Goal: Task Accomplishment & Management: Complete application form

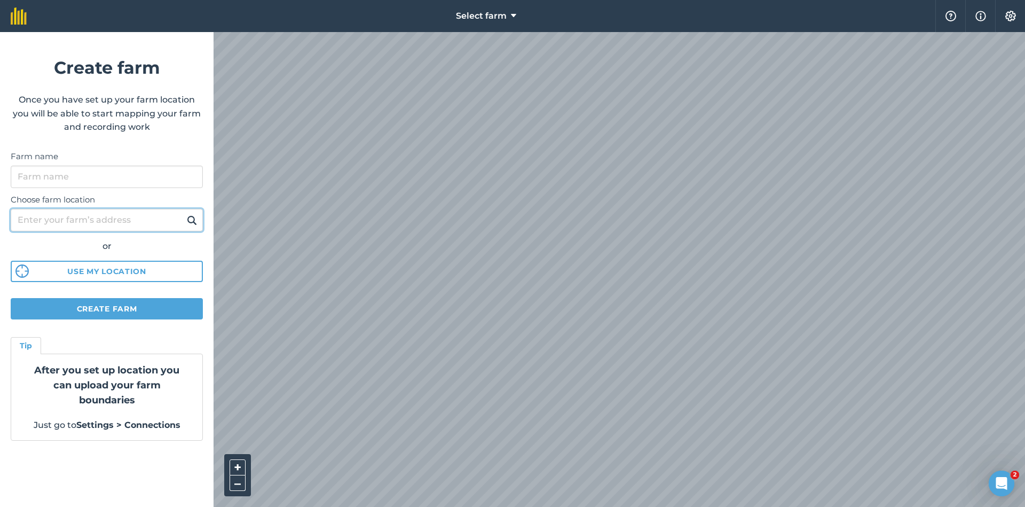
click at [114, 218] on input "Choose farm location" at bounding box center [107, 220] width 192 height 22
type input "[GEOGRAPHIC_DATA]"
click at [194, 221] on img at bounding box center [192, 220] width 10 height 13
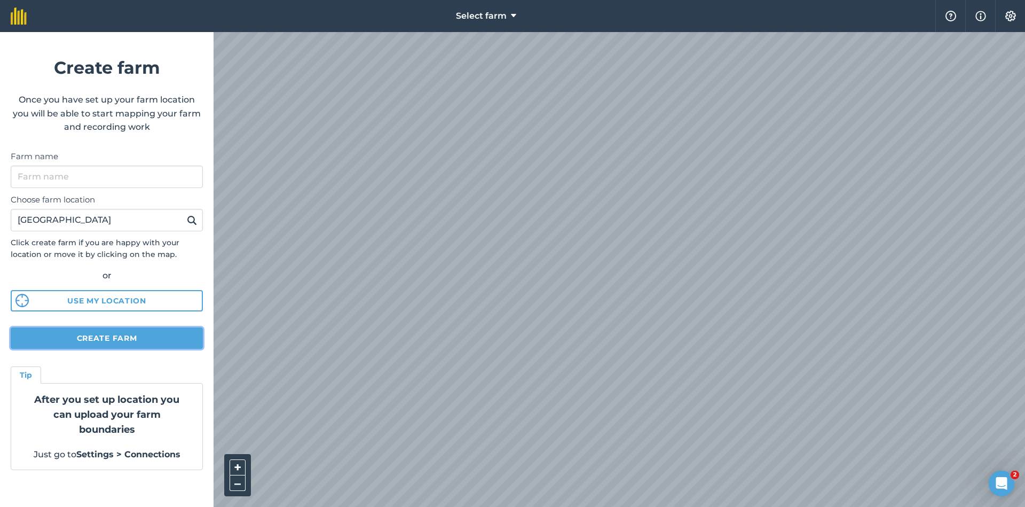
click at [119, 331] on button "Create farm" at bounding box center [107, 337] width 192 height 21
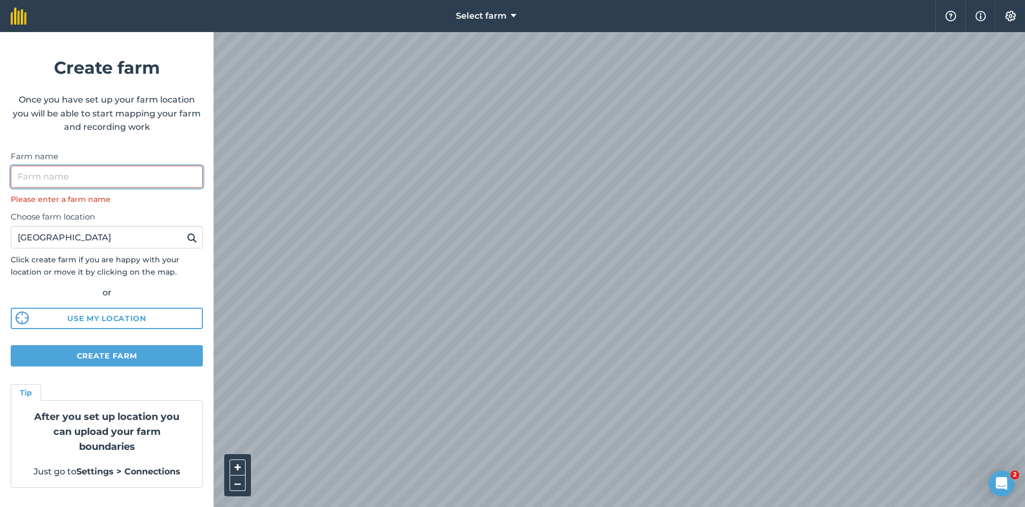
click at [85, 177] on input "Farm name" at bounding box center [107, 177] width 192 height 22
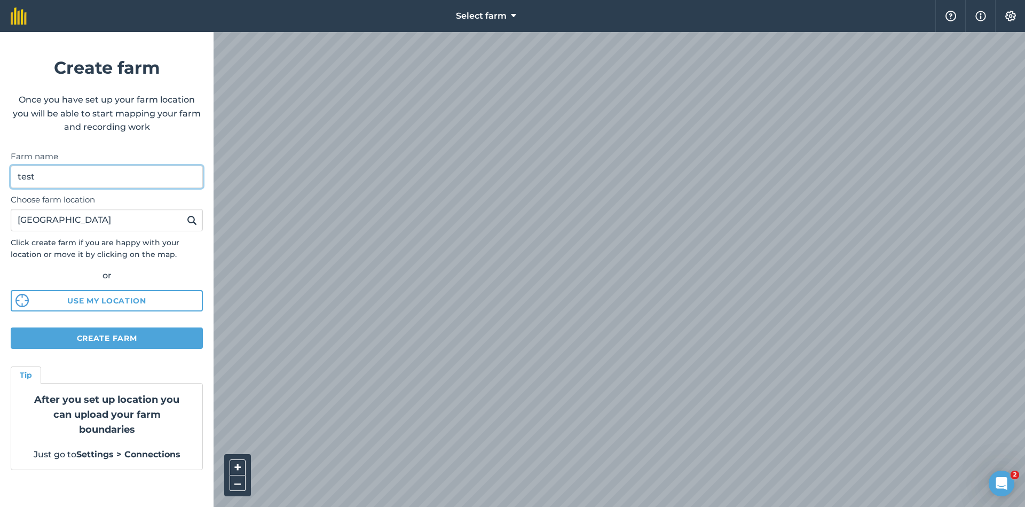
type input "test"
click at [118, 344] on button "Create farm" at bounding box center [107, 337] width 192 height 21
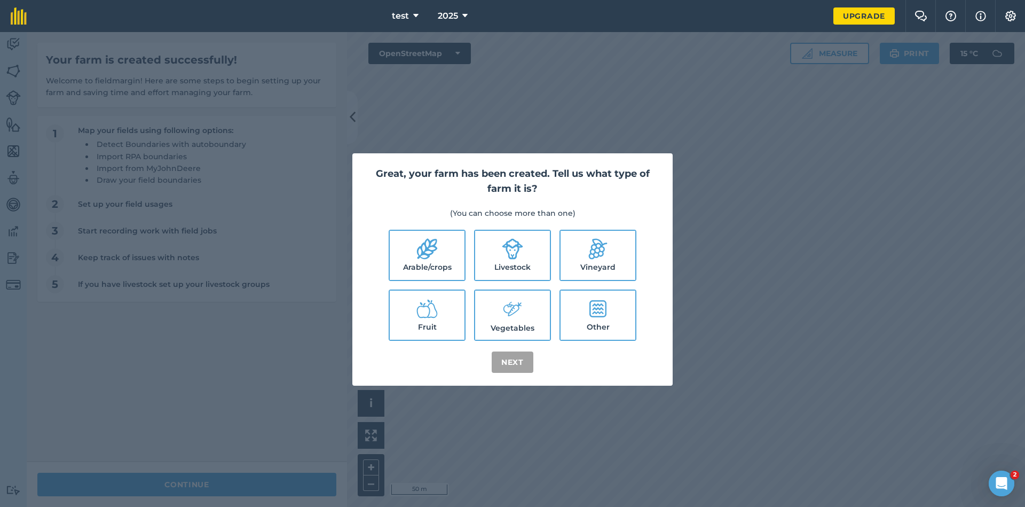
click at [437, 123] on div "Great, your farm has been created. Tell us what type of farm it is? (You can ch…" at bounding box center [512, 269] width 1025 height 475
click at [419, 241] on icon at bounding box center [427, 248] width 21 height 21
checkbox input "true"
click at [506, 361] on button "Next" at bounding box center [513, 361] width 42 height 21
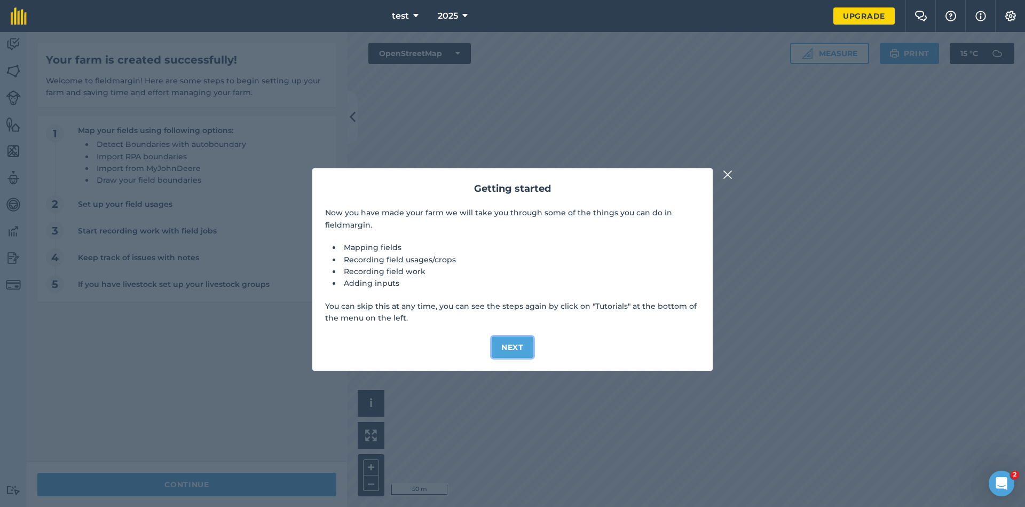
click at [506, 347] on button "Next" at bounding box center [513, 346] width 42 height 21
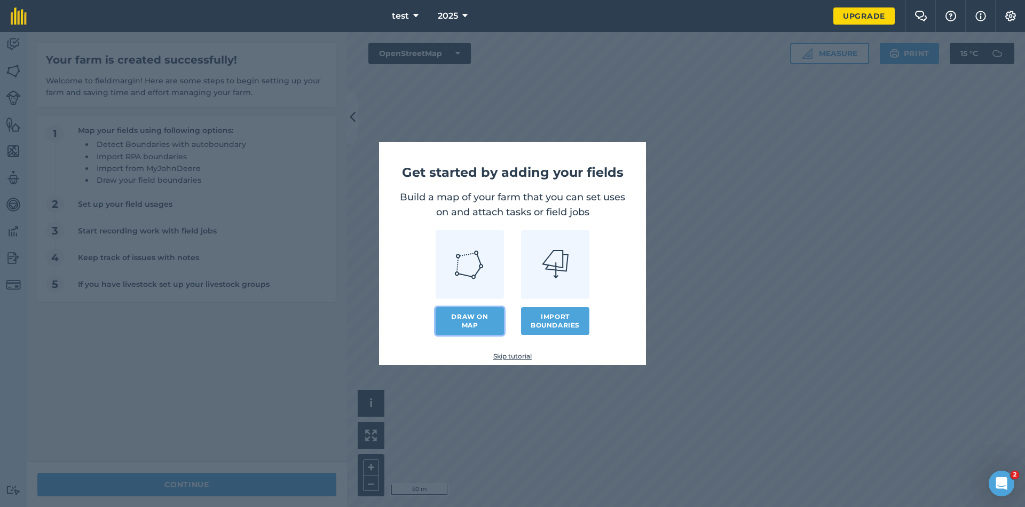
click at [466, 317] on link "Draw on map" at bounding box center [470, 321] width 68 height 28
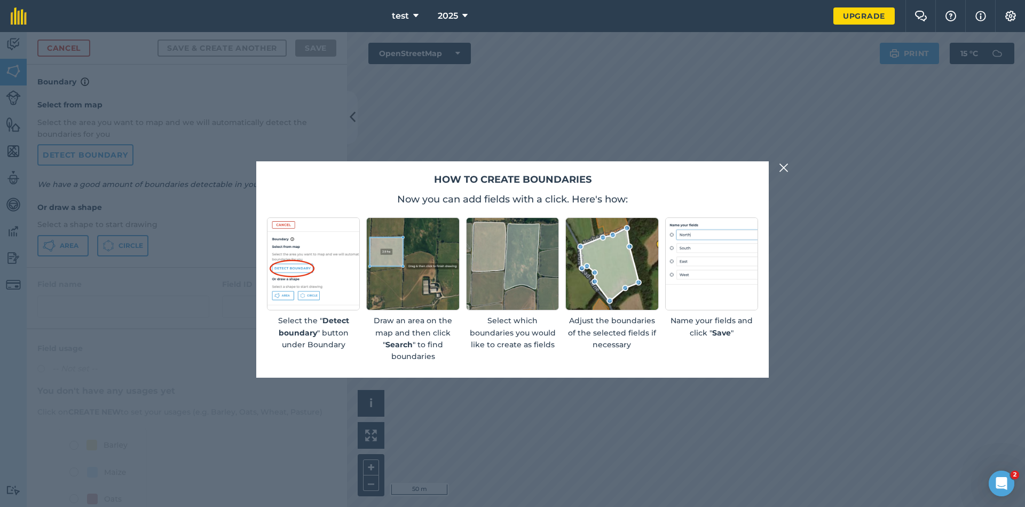
click at [783, 171] on img at bounding box center [784, 167] width 10 height 13
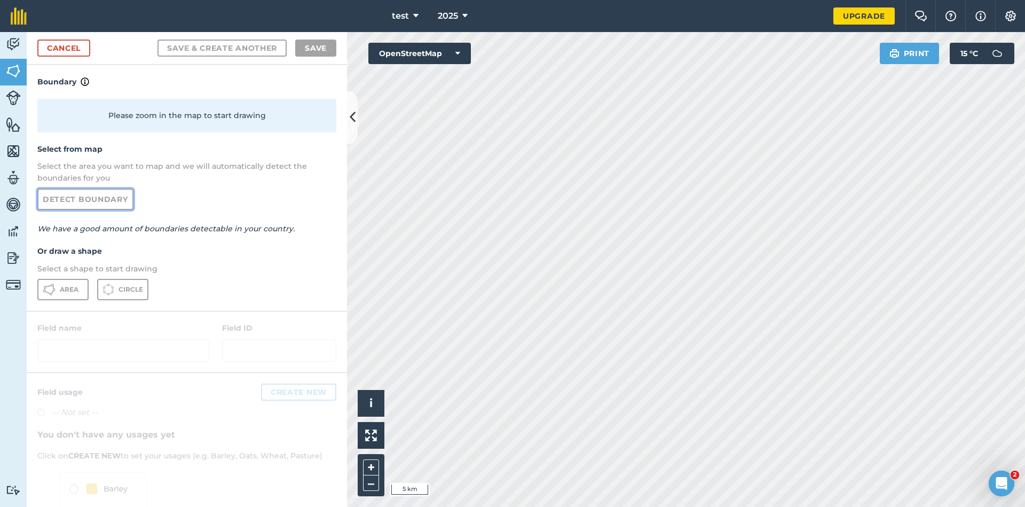
click at [64, 191] on link "Detect boundary" at bounding box center [85, 199] width 96 height 21
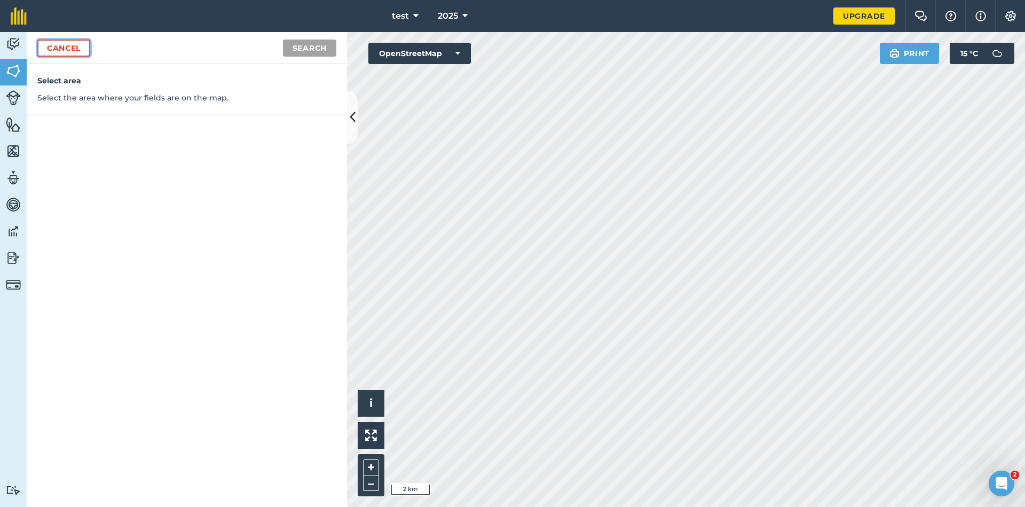
click at [72, 46] on link "Cancel" at bounding box center [63, 48] width 53 height 17
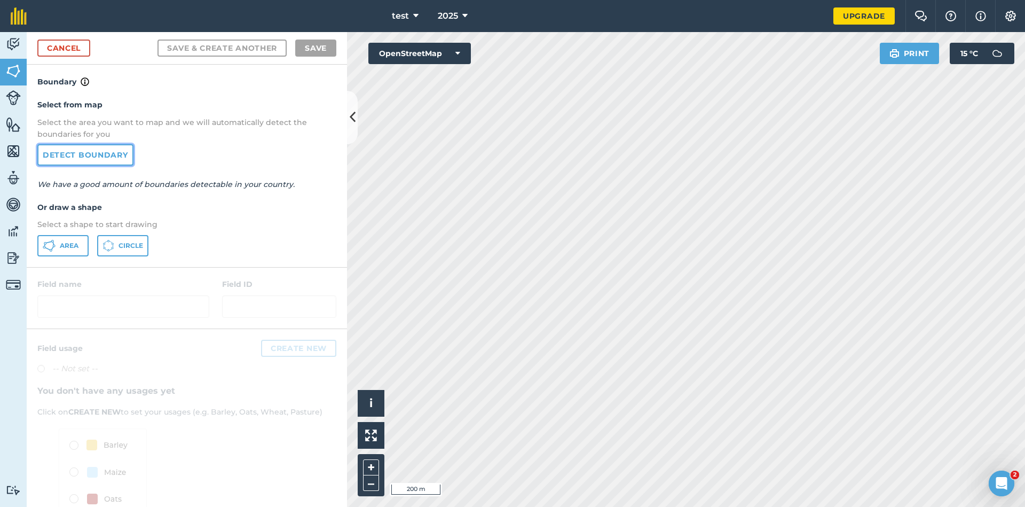
click at [64, 155] on link "Detect boundary" at bounding box center [85, 154] width 96 height 21
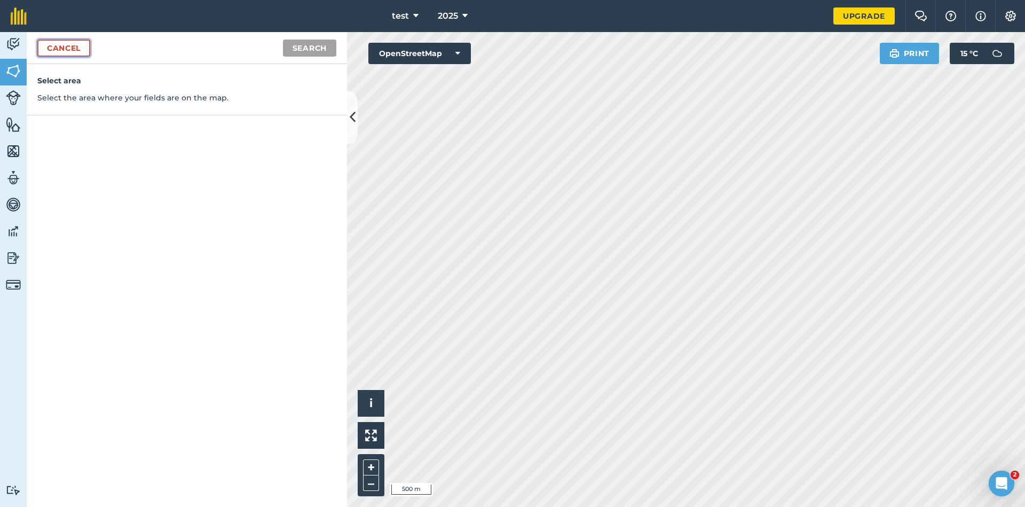
click at [72, 49] on link "Cancel" at bounding box center [63, 48] width 53 height 17
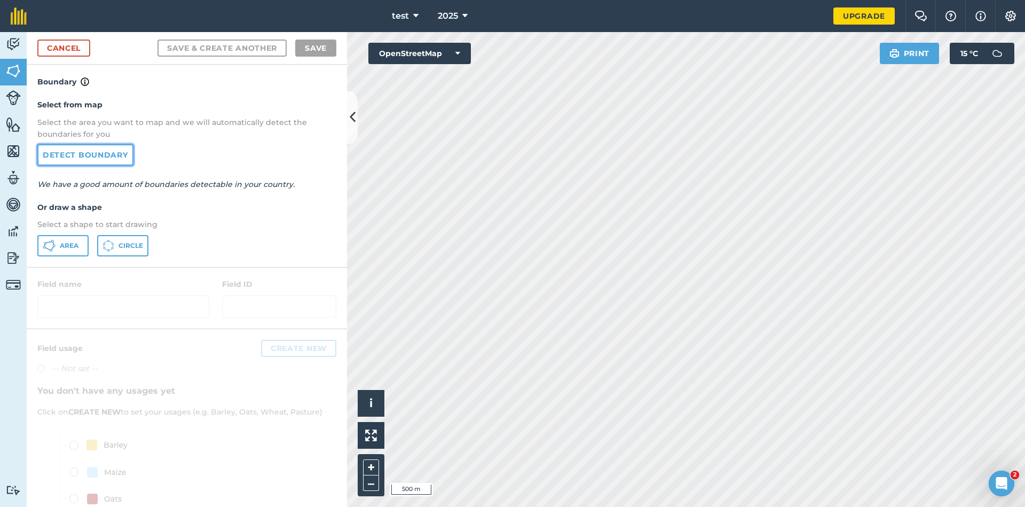
click at [83, 155] on link "Detect boundary" at bounding box center [85, 154] width 96 height 21
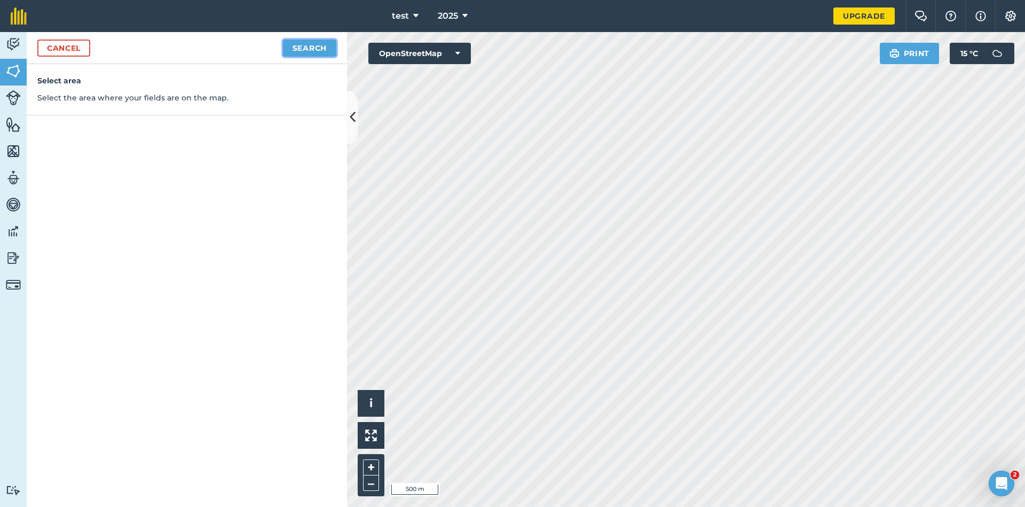
click at [306, 44] on button "Search" at bounding box center [309, 48] width 53 height 17
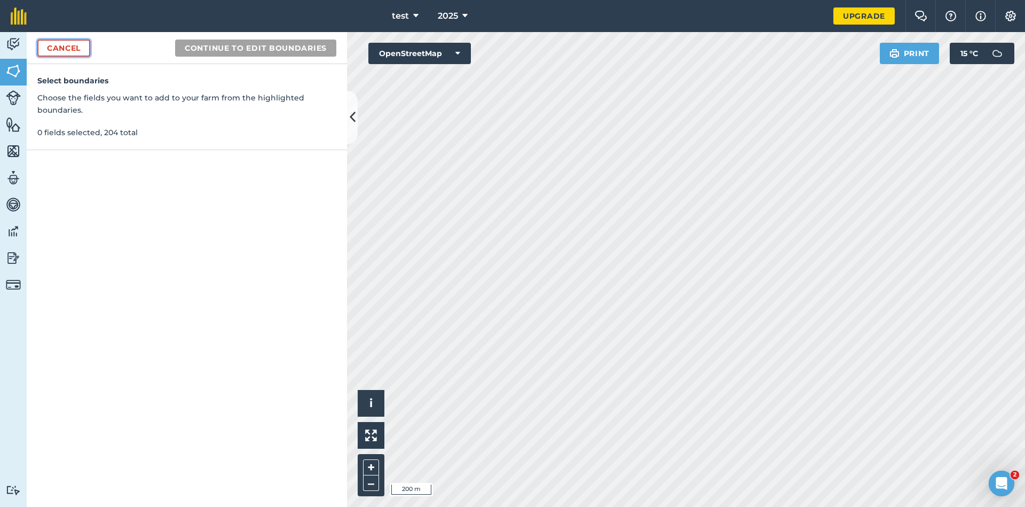
click at [56, 48] on link "Cancel" at bounding box center [63, 48] width 53 height 17
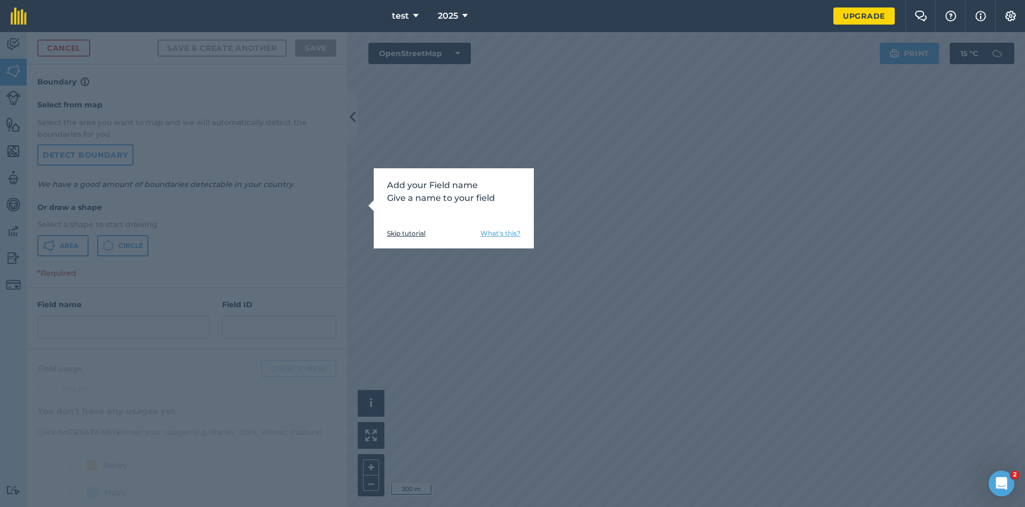
click at [396, 231] on link "Skip tutorial" at bounding box center [406, 233] width 38 height 9
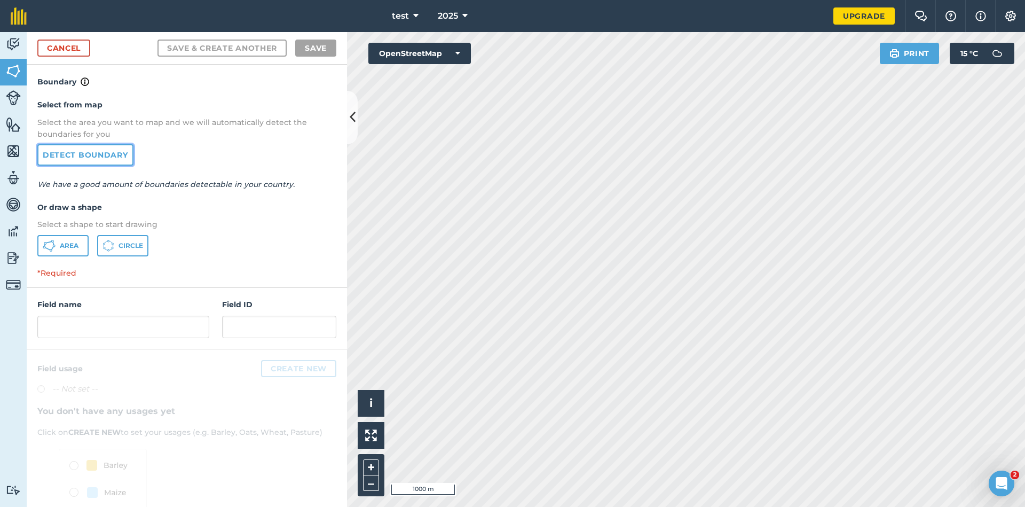
click at [104, 153] on link "Detect boundary" at bounding box center [85, 154] width 96 height 21
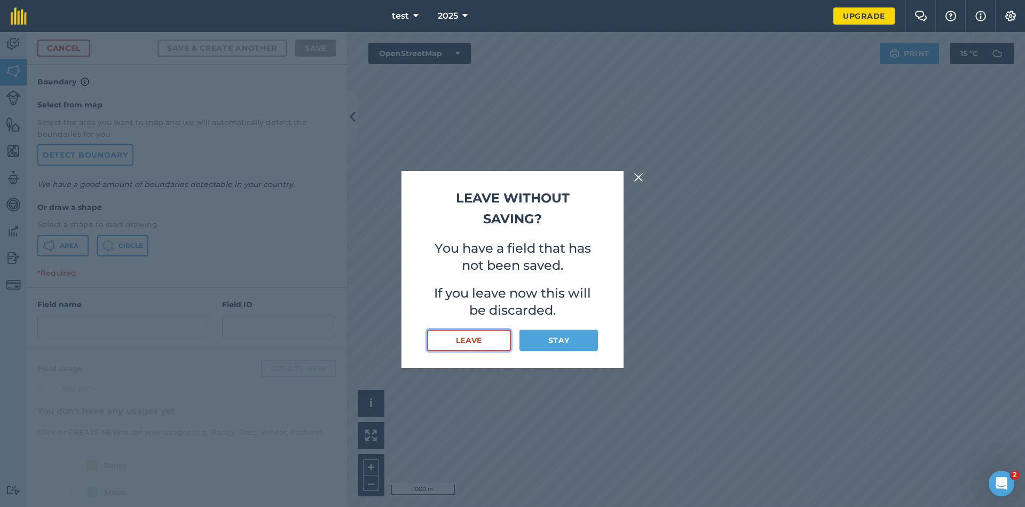
click at [492, 341] on button "Leave" at bounding box center [469, 340] width 84 height 21
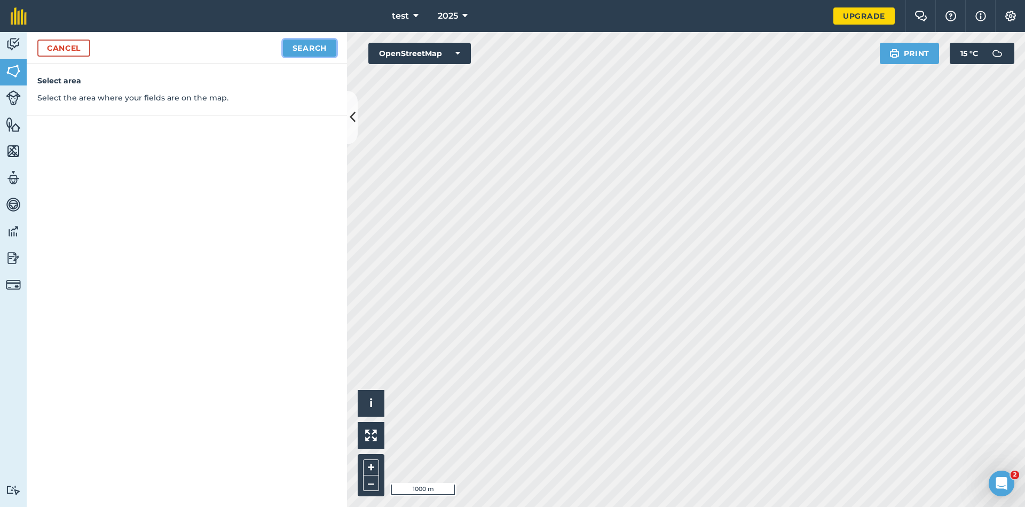
click at [302, 44] on button "Search" at bounding box center [309, 48] width 53 height 17
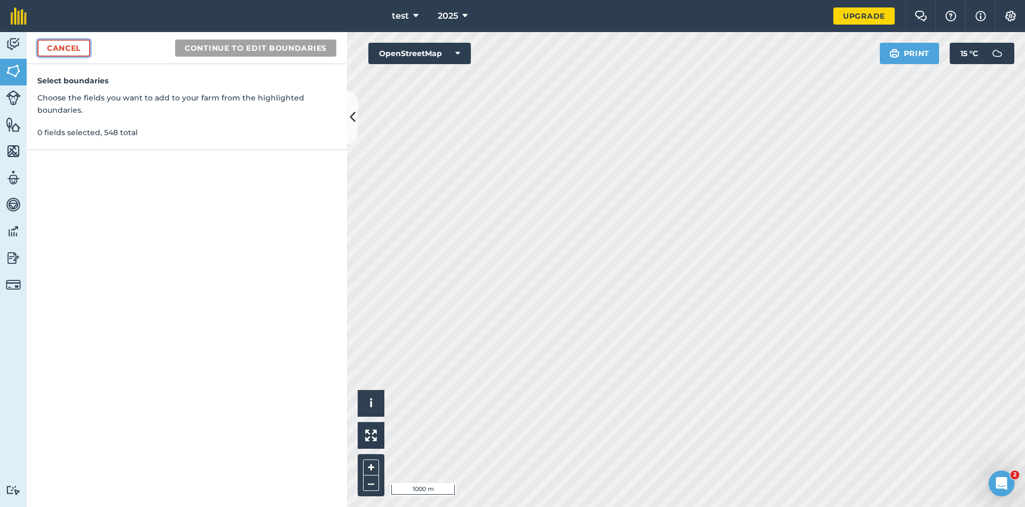
click at [73, 50] on link "Cancel" at bounding box center [63, 48] width 53 height 17
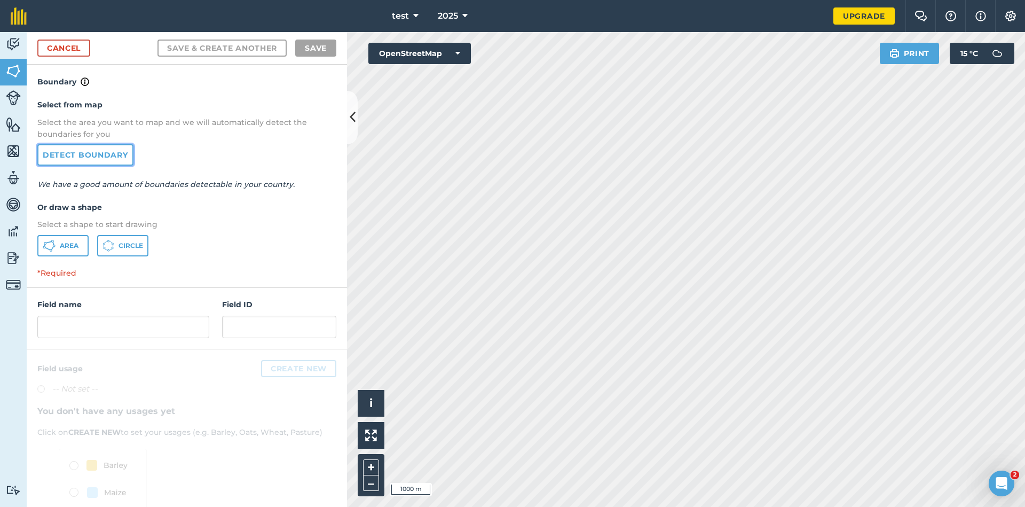
click at [72, 158] on link "Detect boundary" at bounding box center [85, 154] width 96 height 21
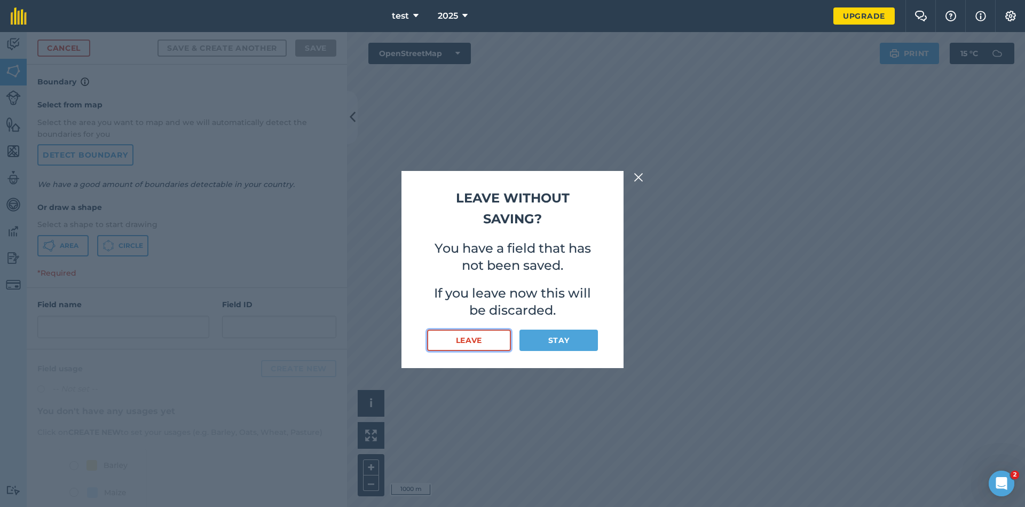
click at [473, 344] on button "Leave" at bounding box center [469, 340] width 84 height 21
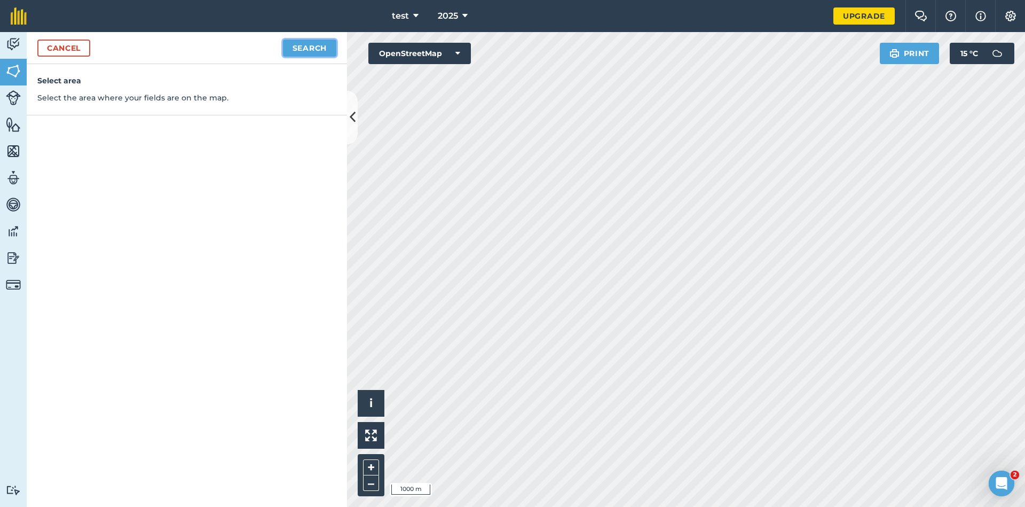
click at [302, 42] on button "Search" at bounding box center [309, 48] width 53 height 17
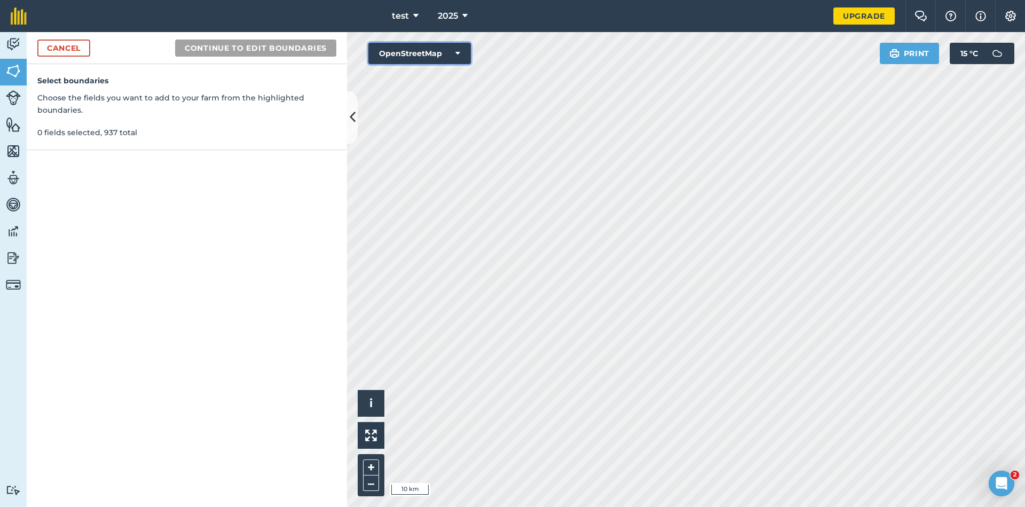
click at [431, 62] on button "OpenStreetMap" at bounding box center [419, 53] width 103 height 21
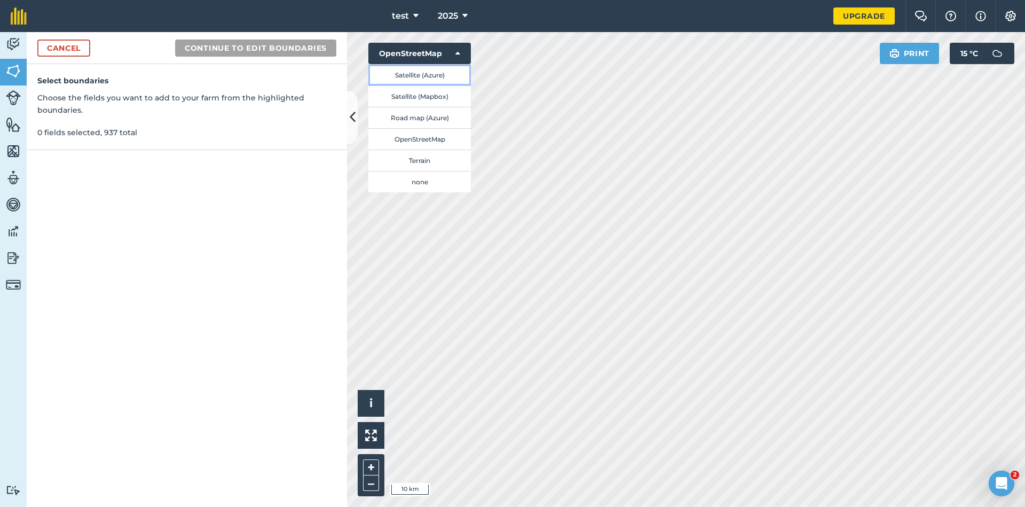
click at [425, 74] on button "Satellite (Azure)" at bounding box center [419, 74] width 103 height 21
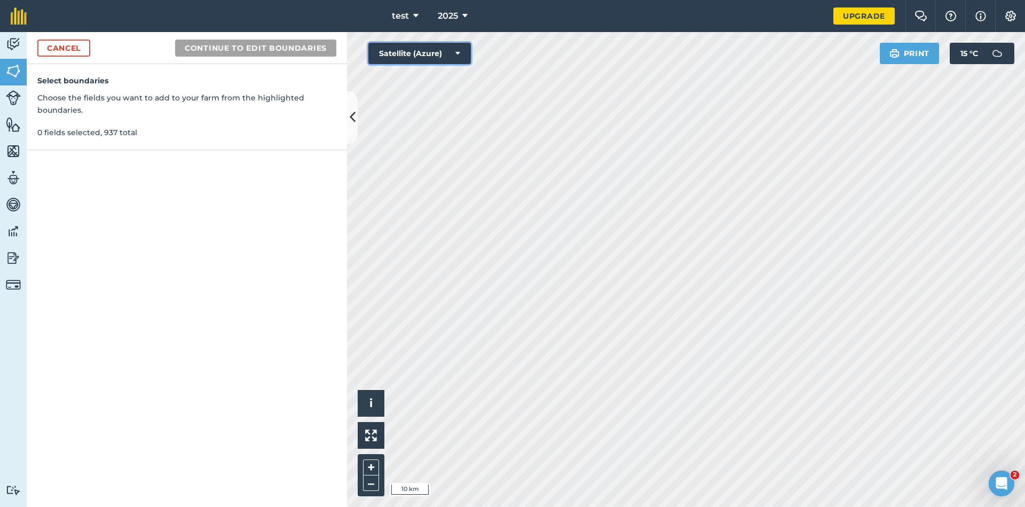
click at [427, 61] on button "Satellite (Azure)" at bounding box center [419, 53] width 103 height 21
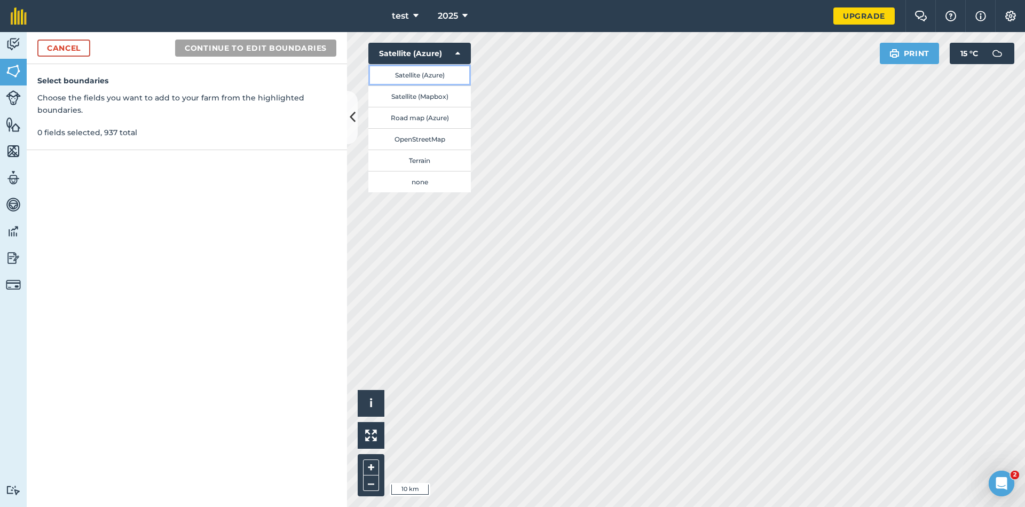
click at [435, 76] on button "Satellite (Azure)" at bounding box center [419, 74] width 103 height 21
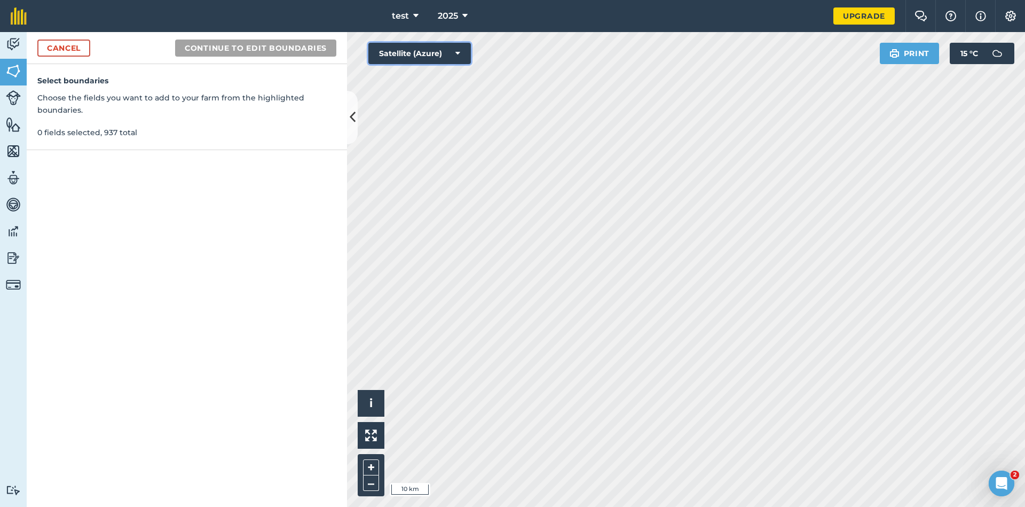
click at [432, 52] on button "Satellite (Azure)" at bounding box center [419, 53] width 103 height 21
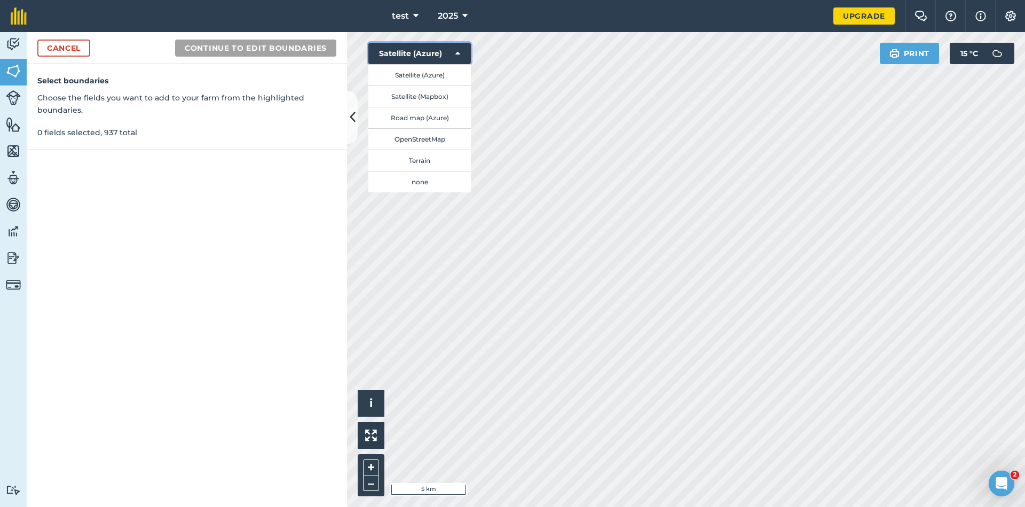
click at [434, 54] on button "Satellite (Azure)" at bounding box center [419, 53] width 103 height 21
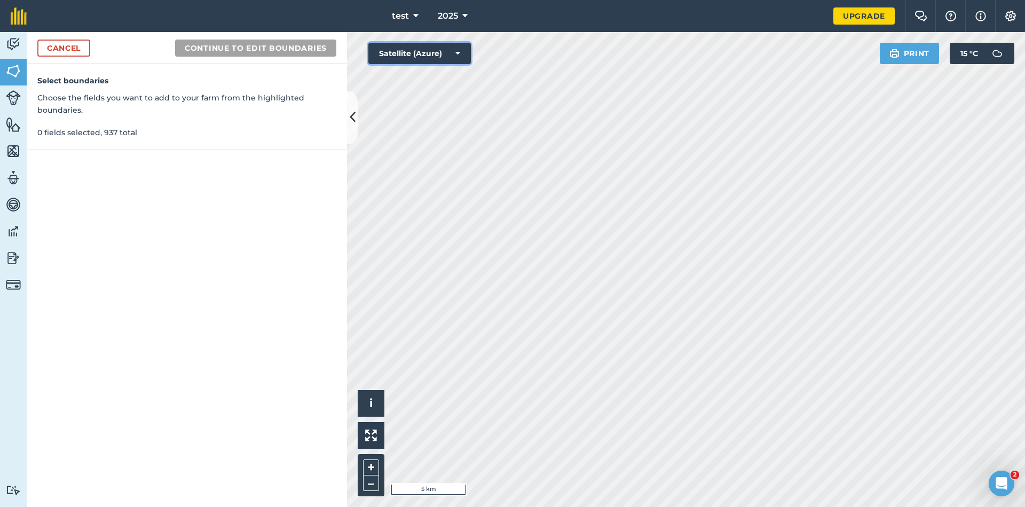
click at [459, 51] on icon at bounding box center [458, 53] width 5 height 11
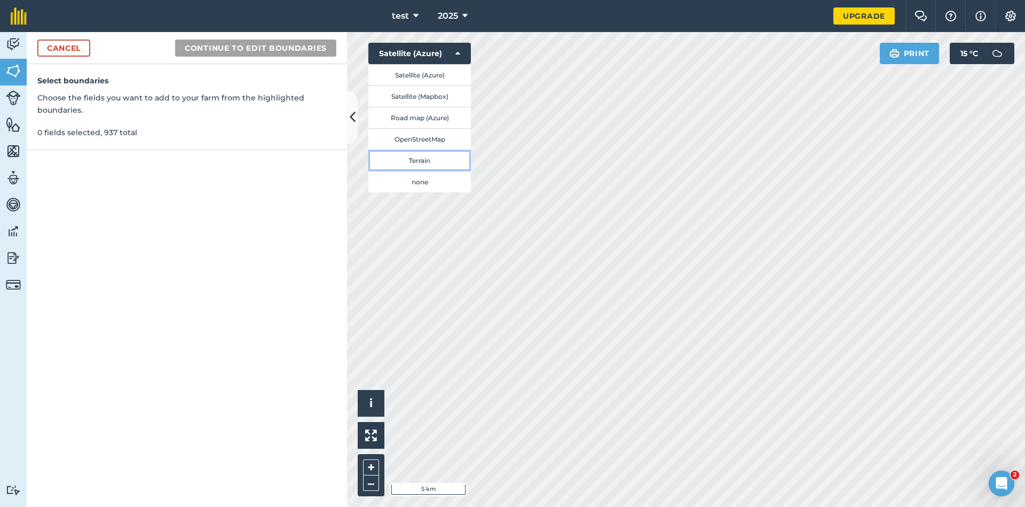
click at [438, 162] on button "Terrain" at bounding box center [419, 160] width 103 height 21
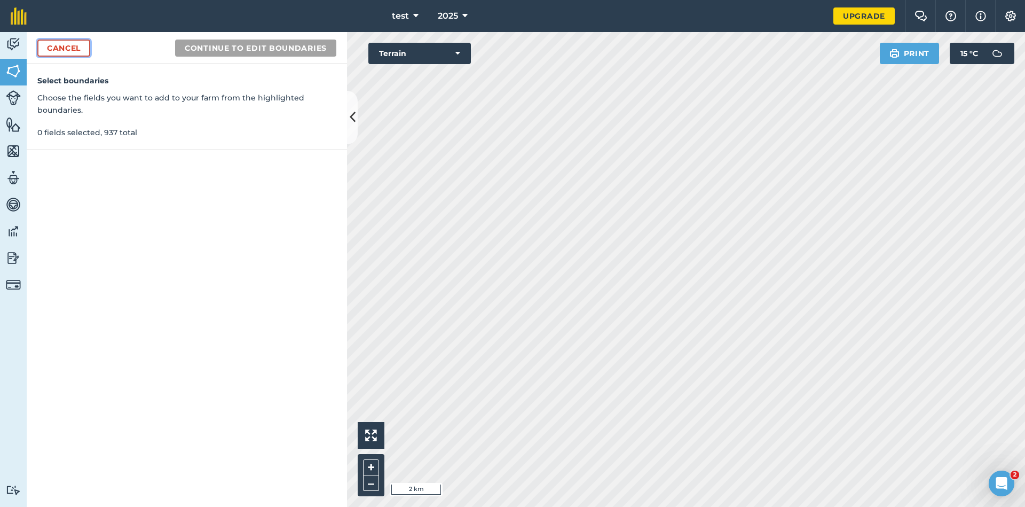
click at [74, 52] on link "Cancel" at bounding box center [63, 48] width 53 height 17
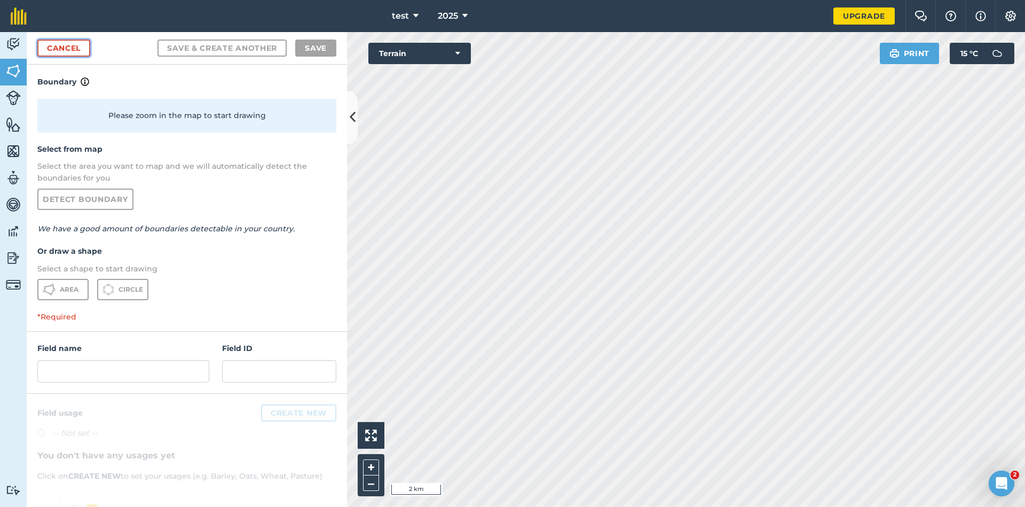
click at [73, 48] on link "Cancel" at bounding box center [63, 48] width 53 height 17
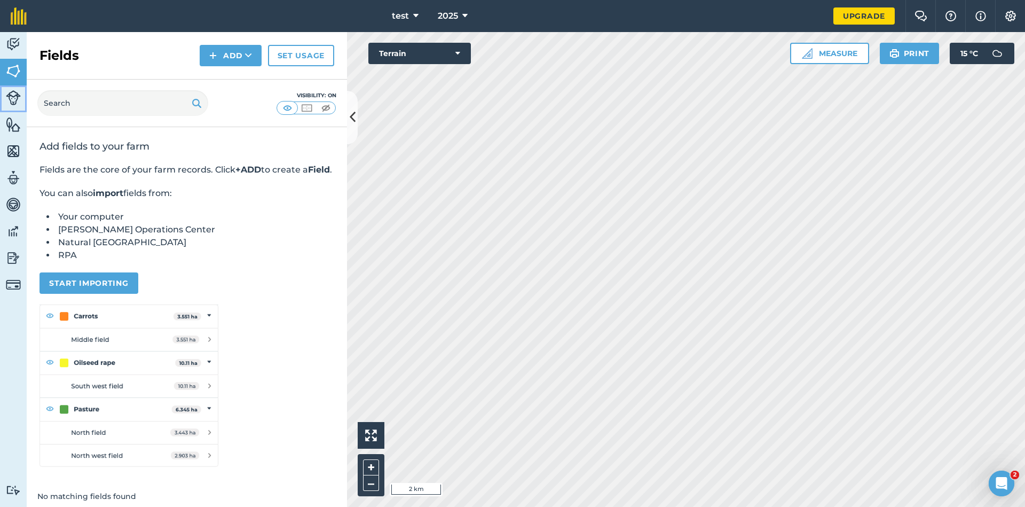
click at [17, 97] on img at bounding box center [13, 97] width 15 height 15
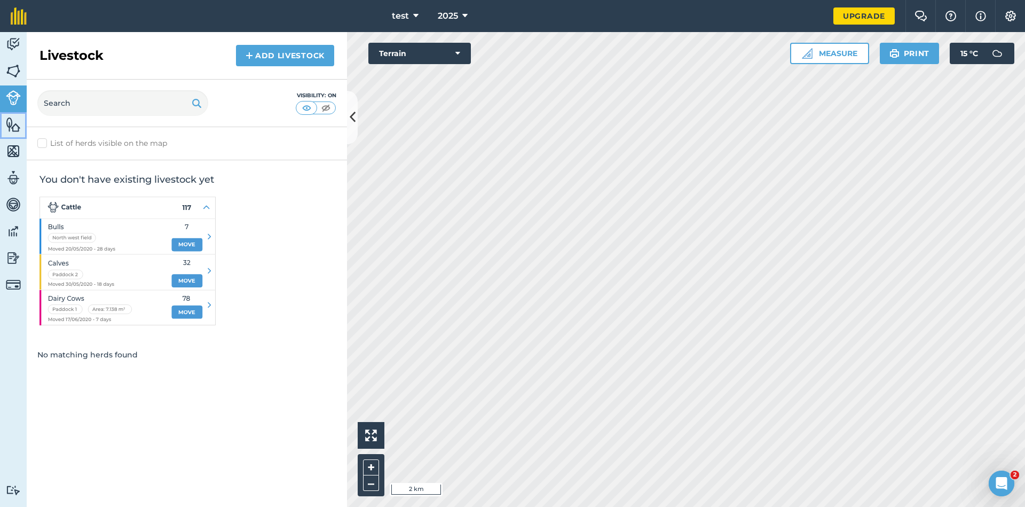
drag, startPoint x: 19, startPoint y: 130, endPoint x: 17, endPoint y: 120, distance: 10.4
click at [19, 130] on img at bounding box center [13, 124] width 15 height 16
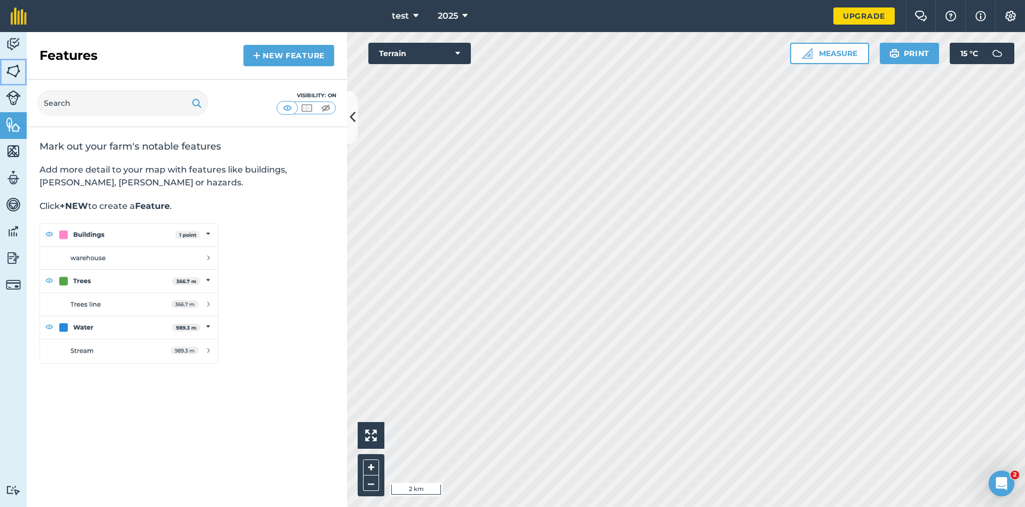
click at [15, 67] on img at bounding box center [13, 71] width 15 height 16
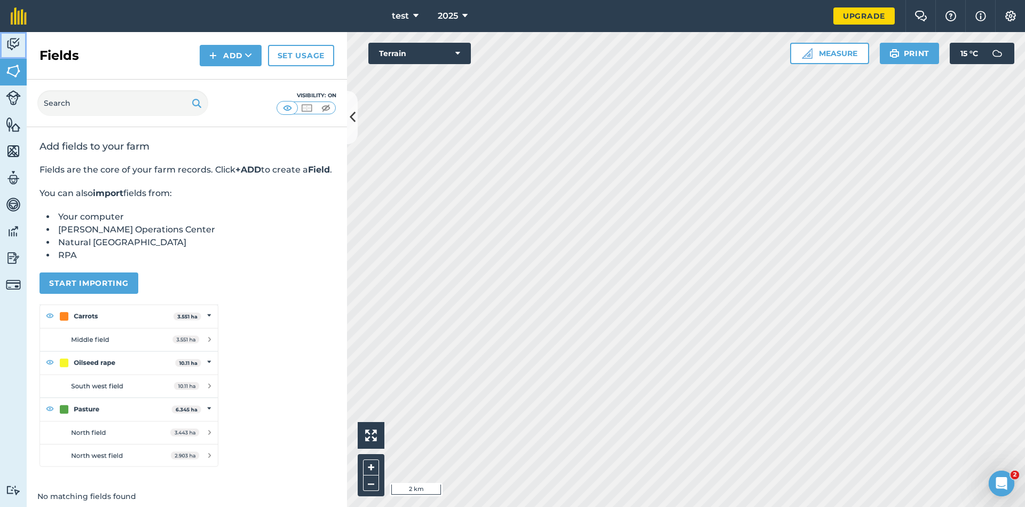
click at [12, 45] on img at bounding box center [13, 44] width 15 height 16
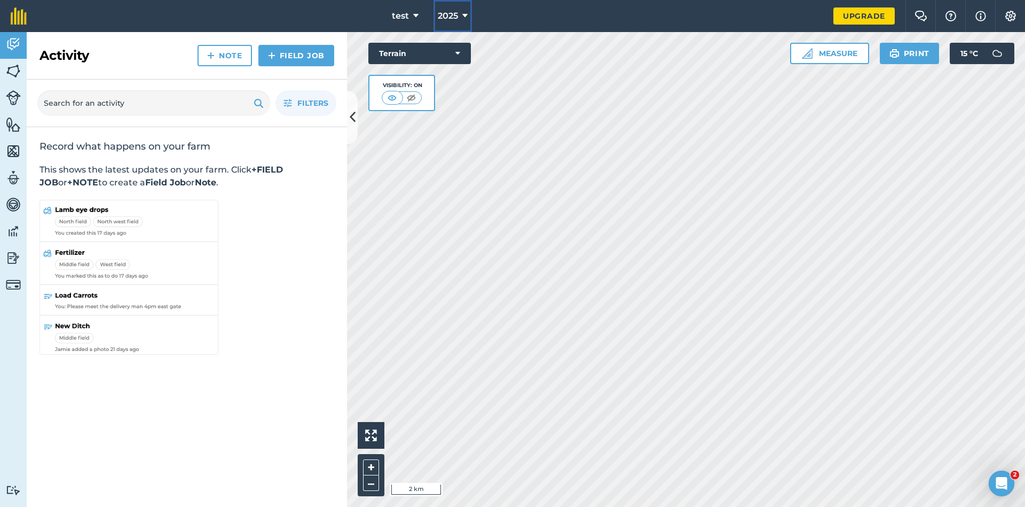
click at [461, 19] on button "2025" at bounding box center [453, 16] width 38 height 32
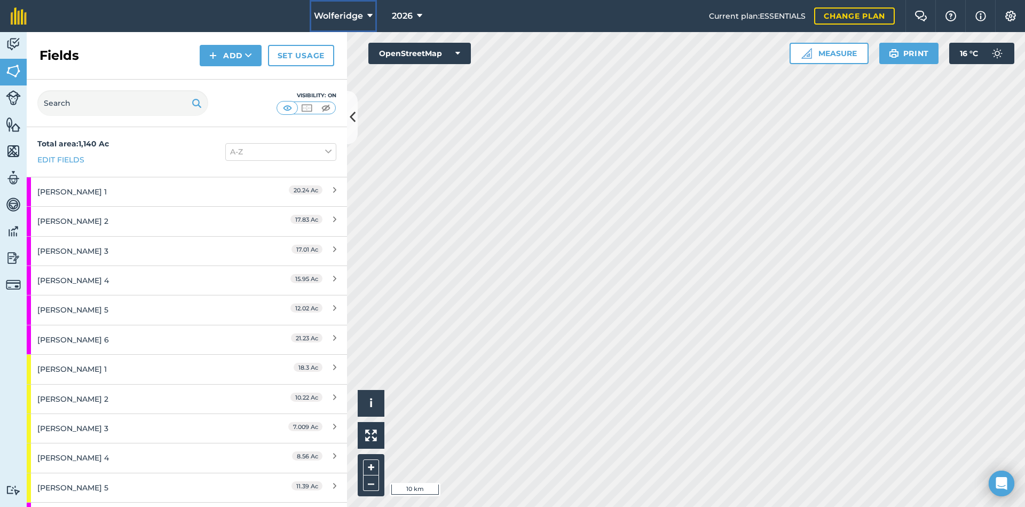
click at [348, 13] on span "Wolferidge" at bounding box center [338, 16] width 49 height 13
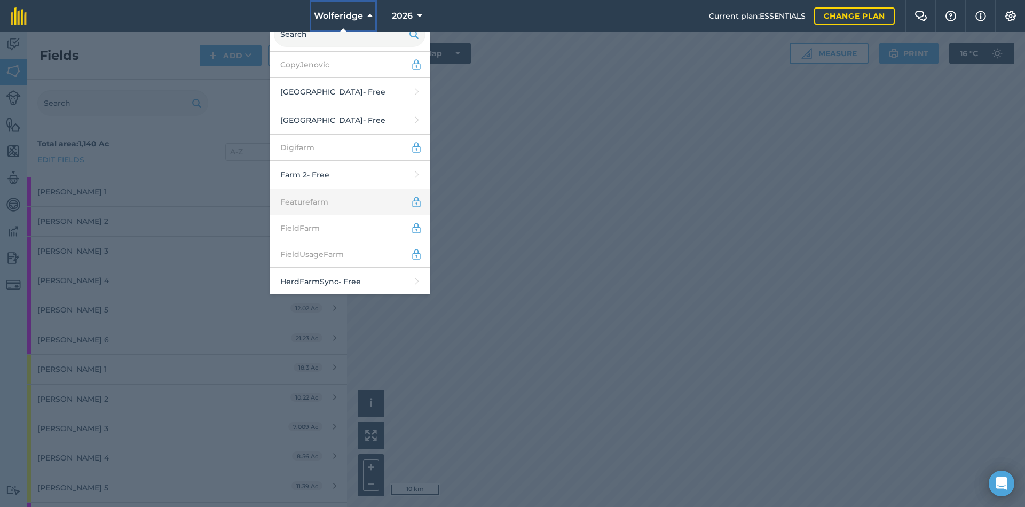
scroll to position [106, 0]
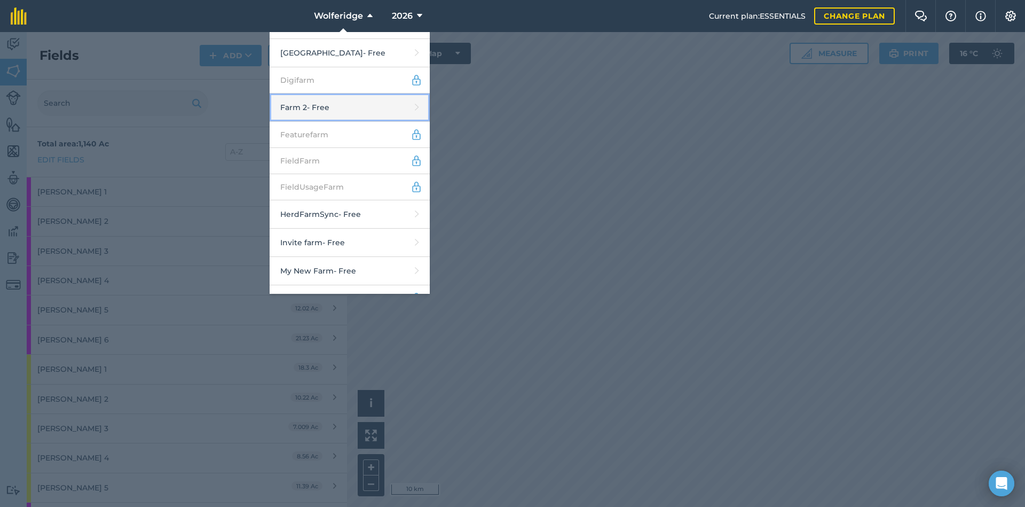
click at [347, 113] on link "Farm 2 - Free" at bounding box center [350, 107] width 160 height 28
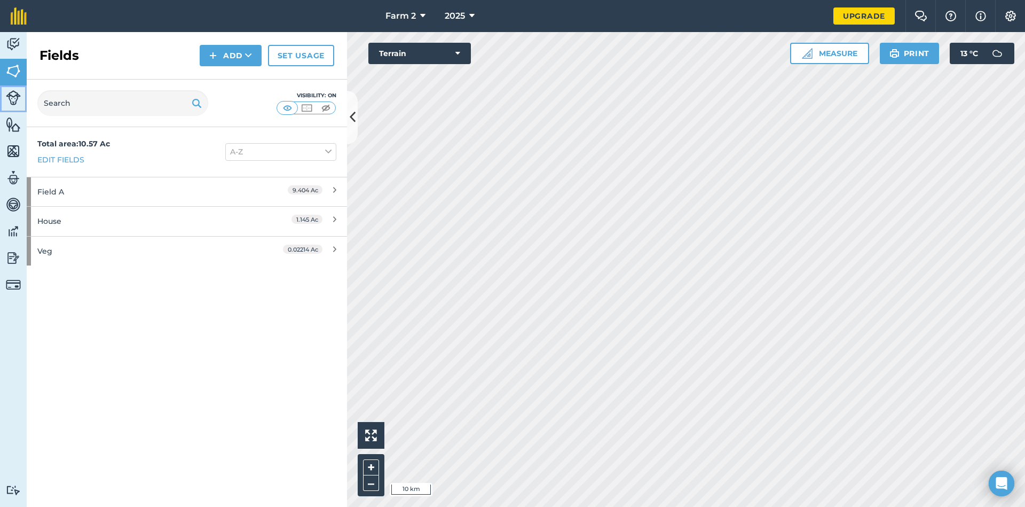
click at [17, 98] on img at bounding box center [13, 97] width 15 height 15
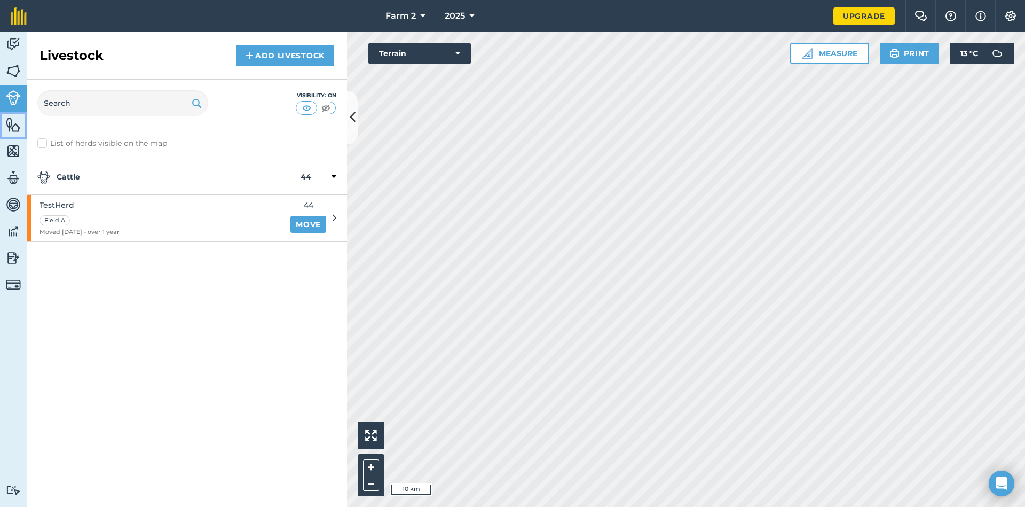
click at [13, 128] on img at bounding box center [13, 124] width 15 height 16
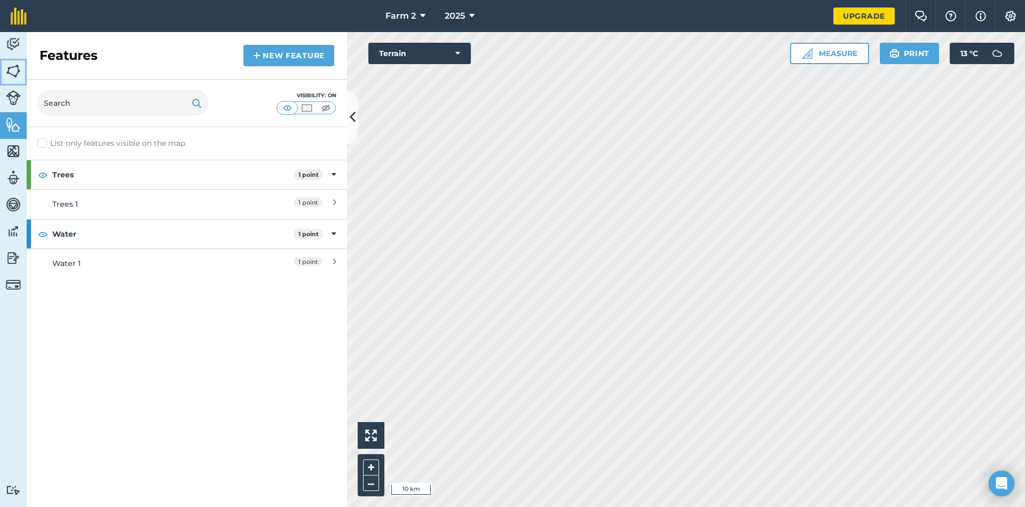
click at [12, 68] on img at bounding box center [13, 71] width 15 height 16
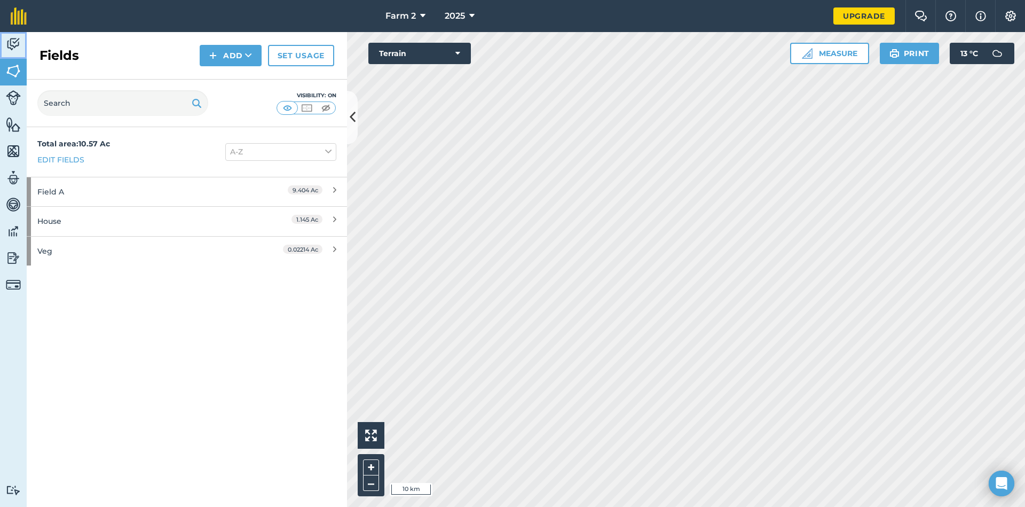
click at [9, 38] on img at bounding box center [13, 44] width 15 height 16
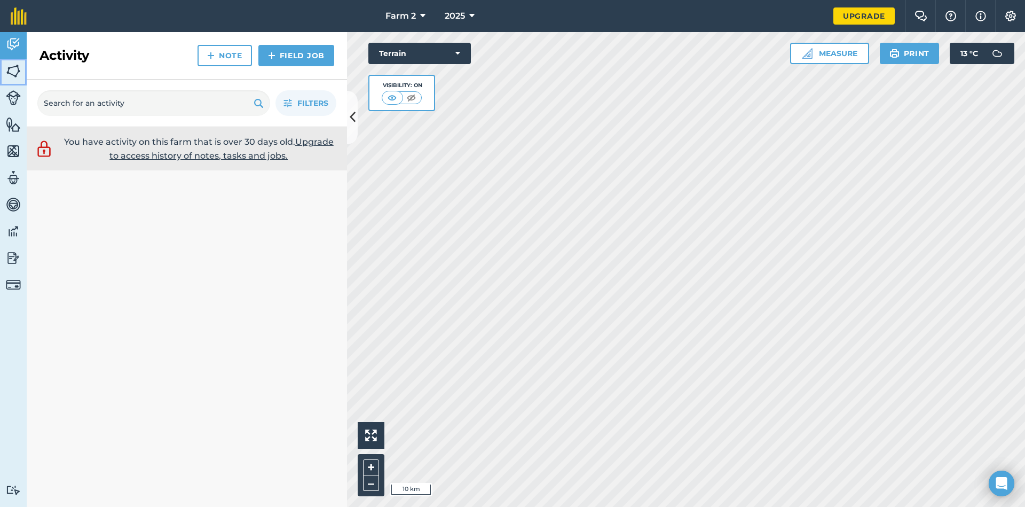
click at [14, 70] on img at bounding box center [13, 71] width 15 height 16
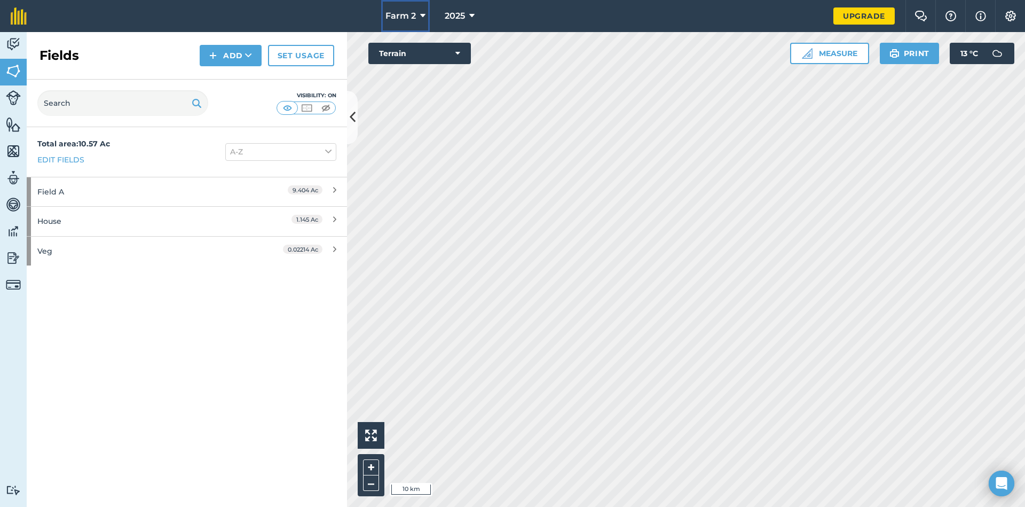
click at [410, 18] on span "Farm 2" at bounding box center [401, 16] width 30 height 13
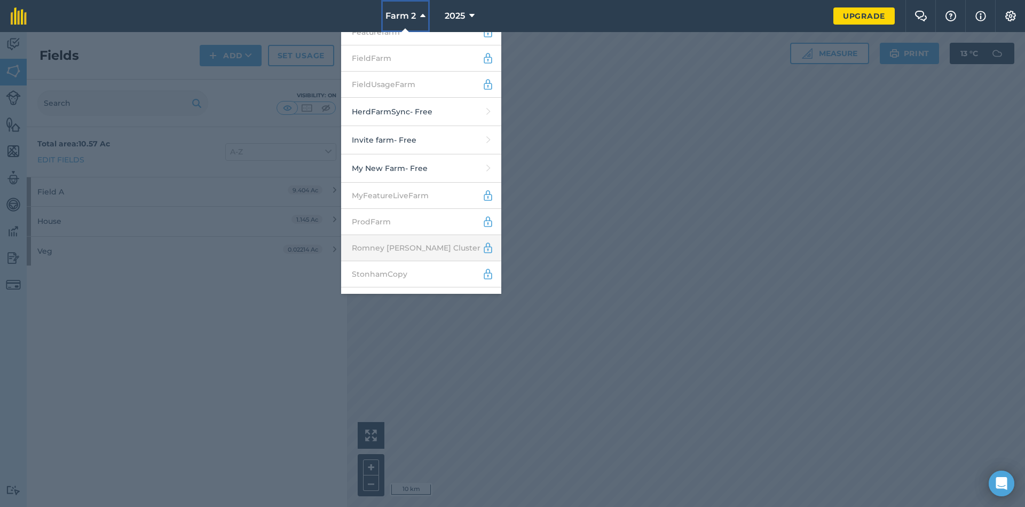
scroll to position [392, 0]
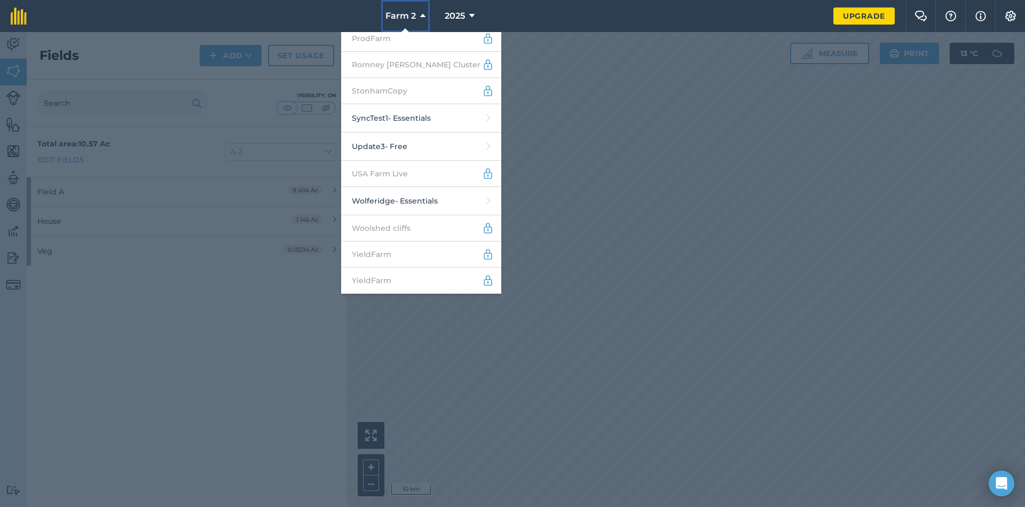
click at [404, 13] on span "Farm 2" at bounding box center [401, 16] width 30 height 13
